Goal: Find specific page/section

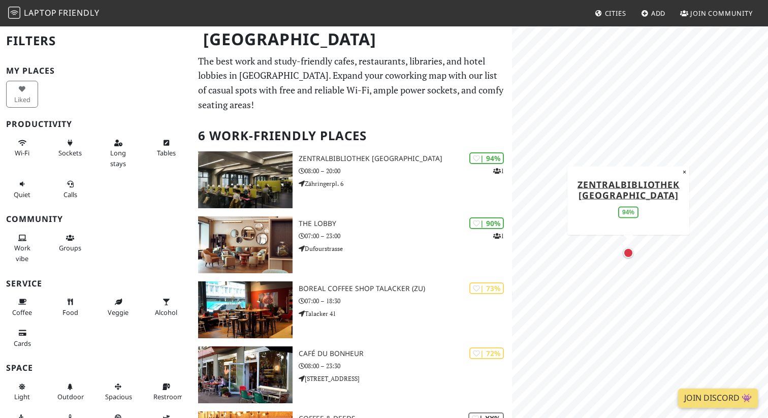
click at [628, 253] on div "Map marker" at bounding box center [628, 253] width 10 height 10
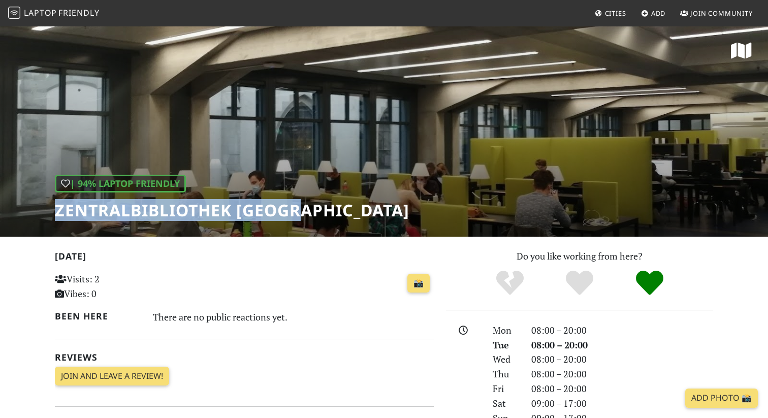
drag, startPoint x: 55, startPoint y: 212, endPoint x: 309, endPoint y: 207, distance: 254.0
click at [308, 207] on div "| 94% Laptop Friendly Zentralbibliothek Zürich" at bounding box center [384, 130] width 768 height 211
copy h1 "Zentralbibliothek [GEOGRAPHIC_DATA]"
